Goal: Navigation & Orientation: Find specific page/section

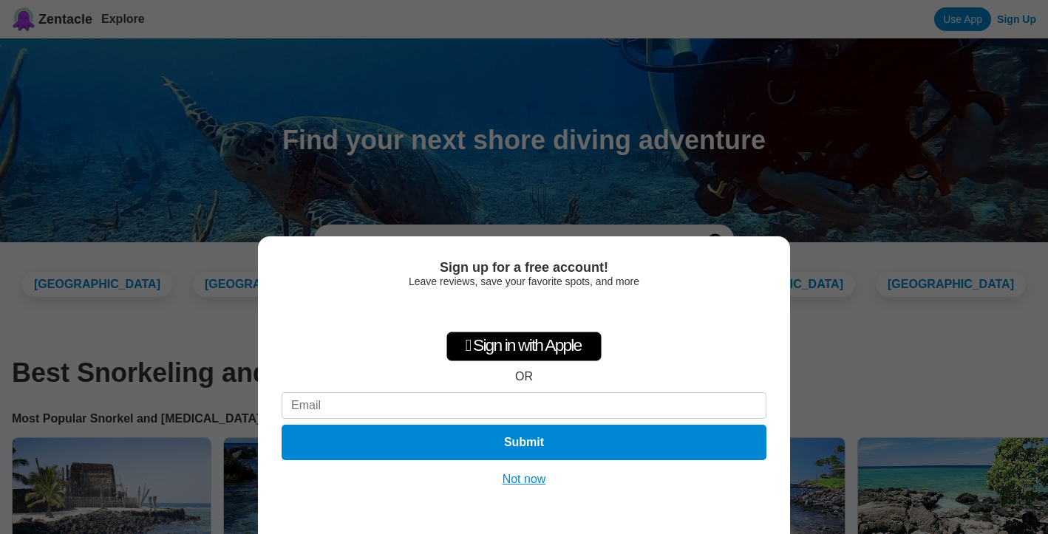
click at [531, 481] on button "Not now" at bounding box center [524, 479] width 52 height 15
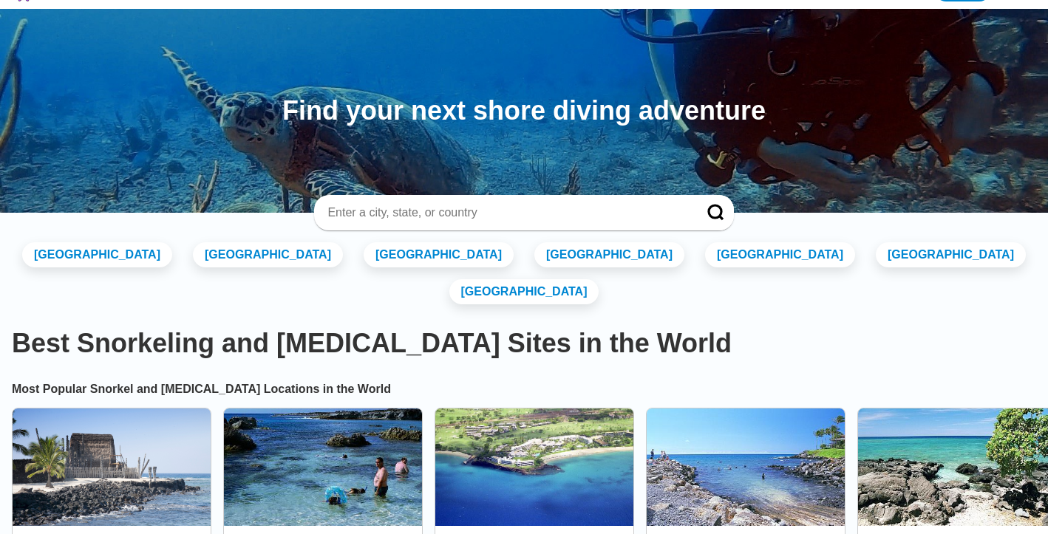
scroll to position [34, 0]
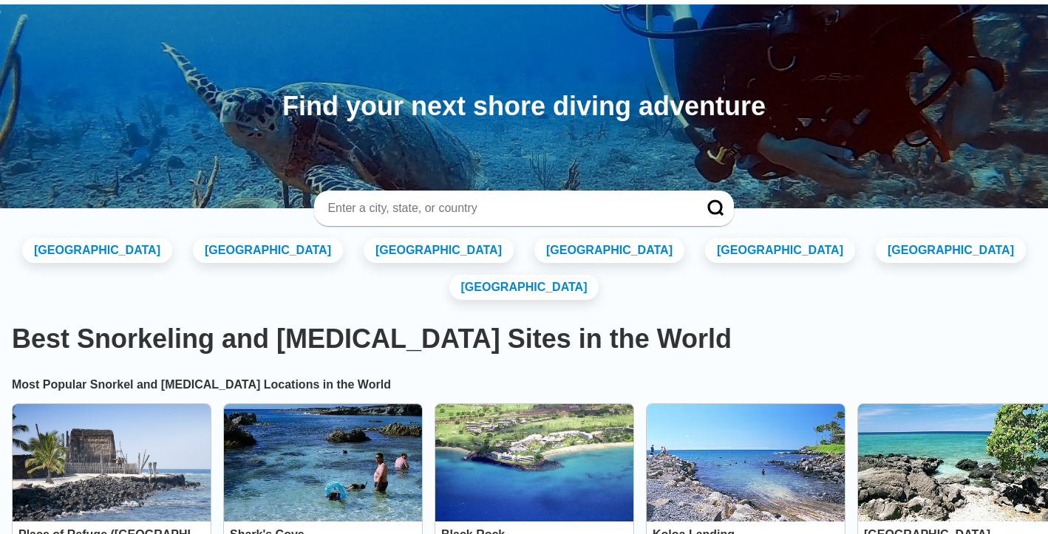
click at [370, 207] on input at bounding box center [506, 208] width 360 height 15
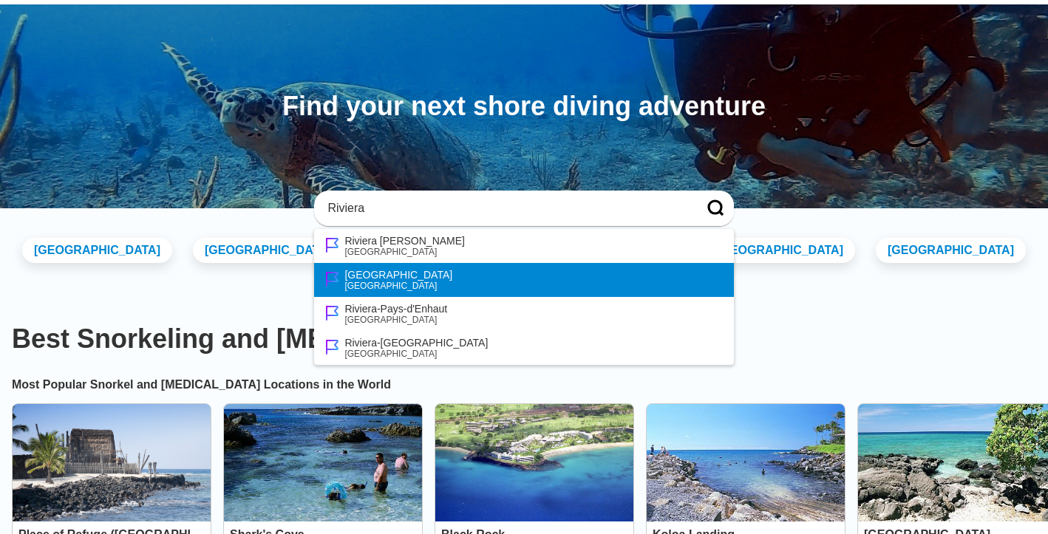
type input "Riviera"
click at [384, 270] on div "[GEOGRAPHIC_DATA]" at bounding box center [398, 275] width 108 height 12
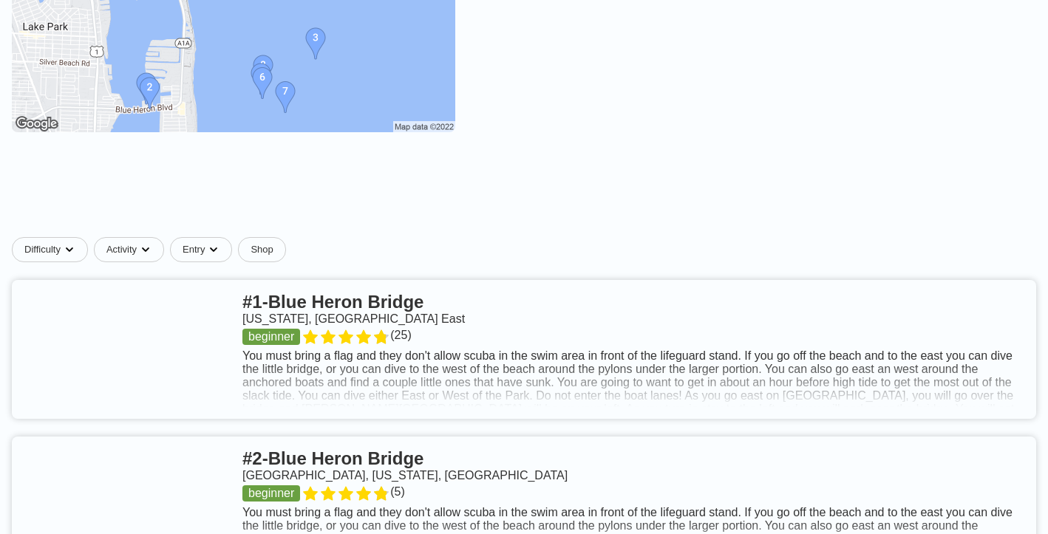
scroll to position [389, 0]
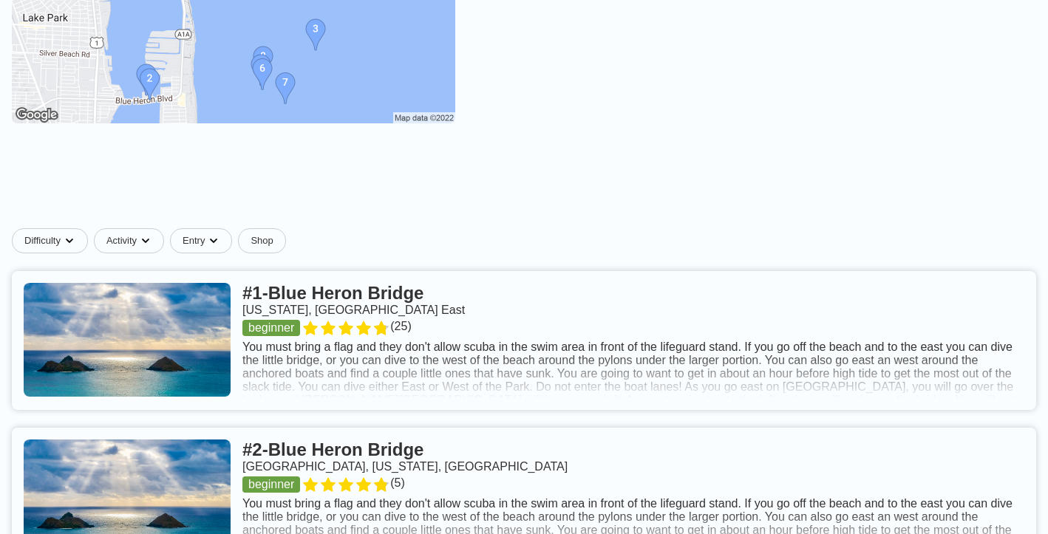
click at [412, 327] on link at bounding box center [524, 340] width 1024 height 139
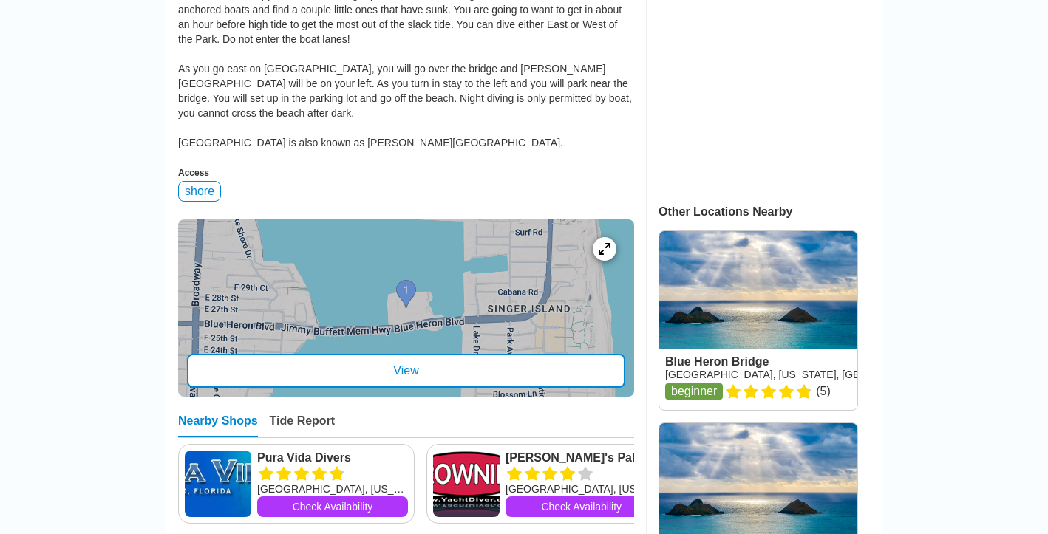
scroll to position [521, 0]
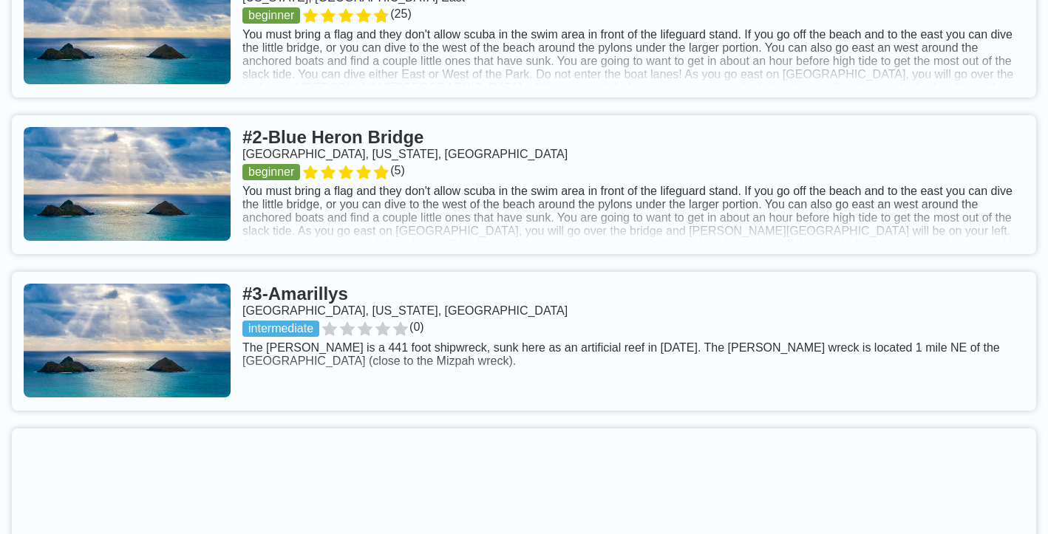
scroll to position [710, 0]
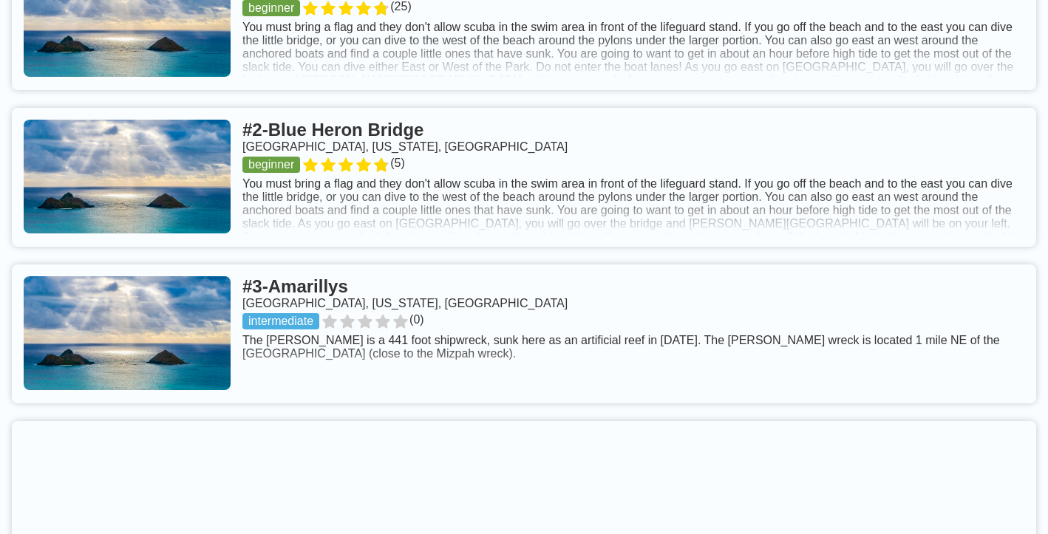
click at [362, 319] on link at bounding box center [524, 334] width 1024 height 139
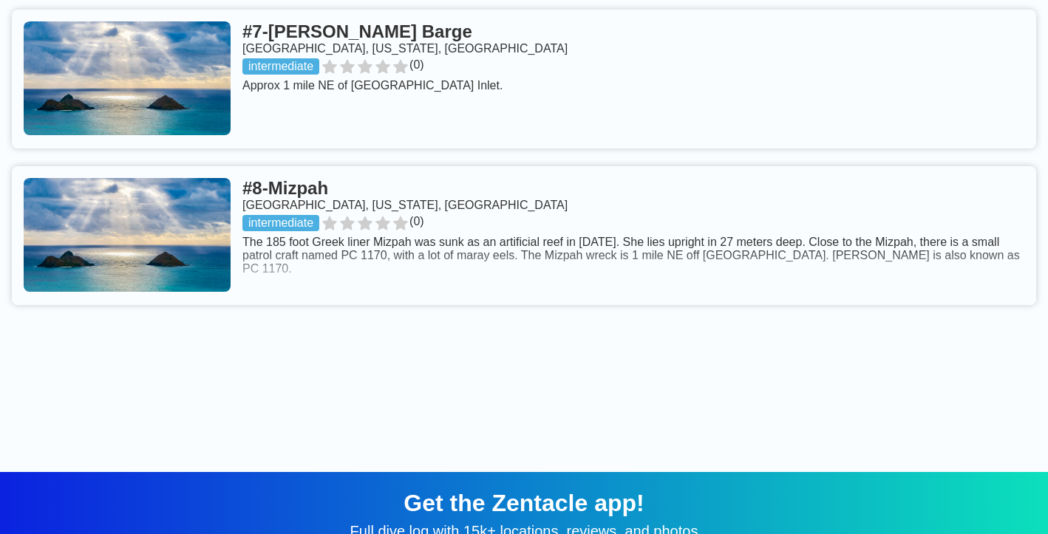
scroll to position [1762, 0]
